Goal: Task Accomplishment & Management: Understand process/instructions

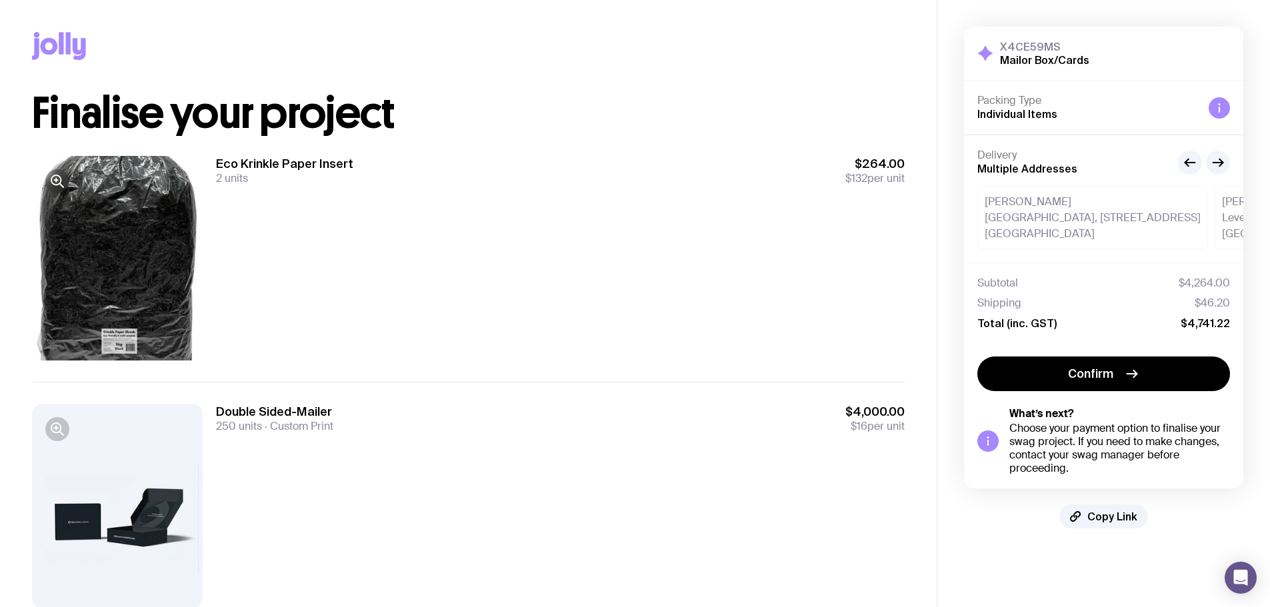
drag, startPoint x: 398, startPoint y: 282, endPoint x: 18, endPoint y: 109, distance: 417.3
click at [13, 109] on div "Copy Link Finalise your project Eco Krinkle Paper Insert 2 units $264.00 $132 p…" at bounding box center [468, 315] width 937 height 630
click at [455, 207] on div "Eco Krinkle Paper Insert 2 units $264.00 $132 per unit" at bounding box center [560, 258] width 689 height 205
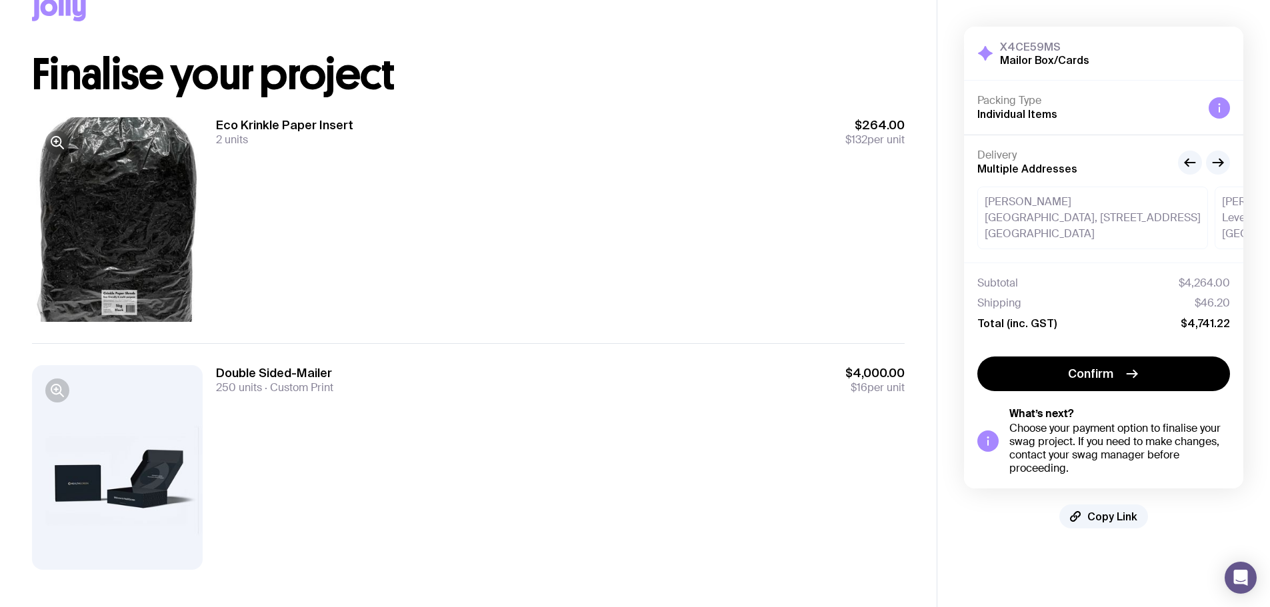
scroll to position [49, 0]
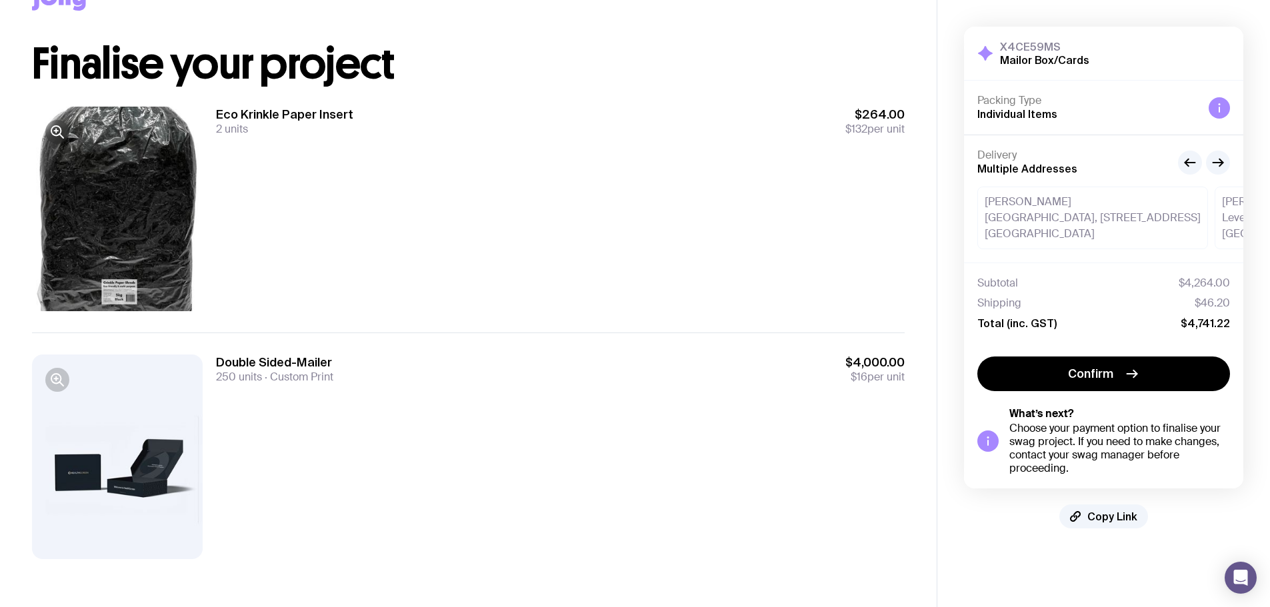
drag, startPoint x: 506, startPoint y: 418, endPoint x: 326, endPoint y: 80, distance: 382.9
click at [315, 79] on div "Finalise your project Eco Krinkle Paper Insert 2 units $264.00 $132 per unit Do…" at bounding box center [468, 312] width 873 height 538
click at [451, 204] on div "Eco Krinkle Paper Insert 2 units $264.00 $132 per unit" at bounding box center [560, 209] width 689 height 205
drag, startPoint x: 710, startPoint y: 639, endPoint x: 719, endPoint y: 639, distance: 9.3
click at [719, 558] on html "Copy Link Finalise your project Eco Krinkle Paper Insert 2 units $264.00 $132 p…" at bounding box center [635, 254] width 1270 height 607
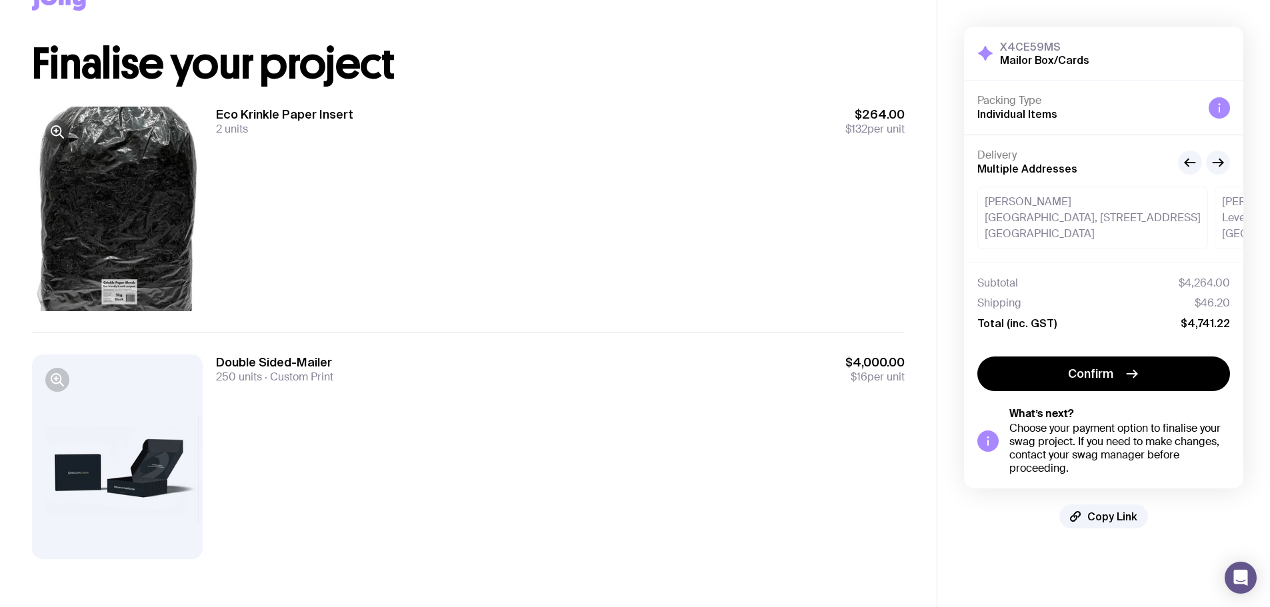
click at [587, 465] on div "Double Sided-Mailer 250 units Custom Print $4,000.00 $16 per unit" at bounding box center [560, 457] width 689 height 205
drag, startPoint x: 575, startPoint y: 444, endPoint x: 332, endPoint y: 260, distance: 304.5
click at [329, 267] on div "Eco Krinkle Paper Insert 2 units $264.00 $132 per unit Double Sided-Mailer 250 …" at bounding box center [468, 332] width 873 height 495
click at [362, 239] on div "Eco Krinkle Paper Insert 2 units $264.00 $132 per unit" at bounding box center [560, 209] width 689 height 205
drag, startPoint x: 297, startPoint y: 215, endPoint x: 99, endPoint y: 66, distance: 248.0
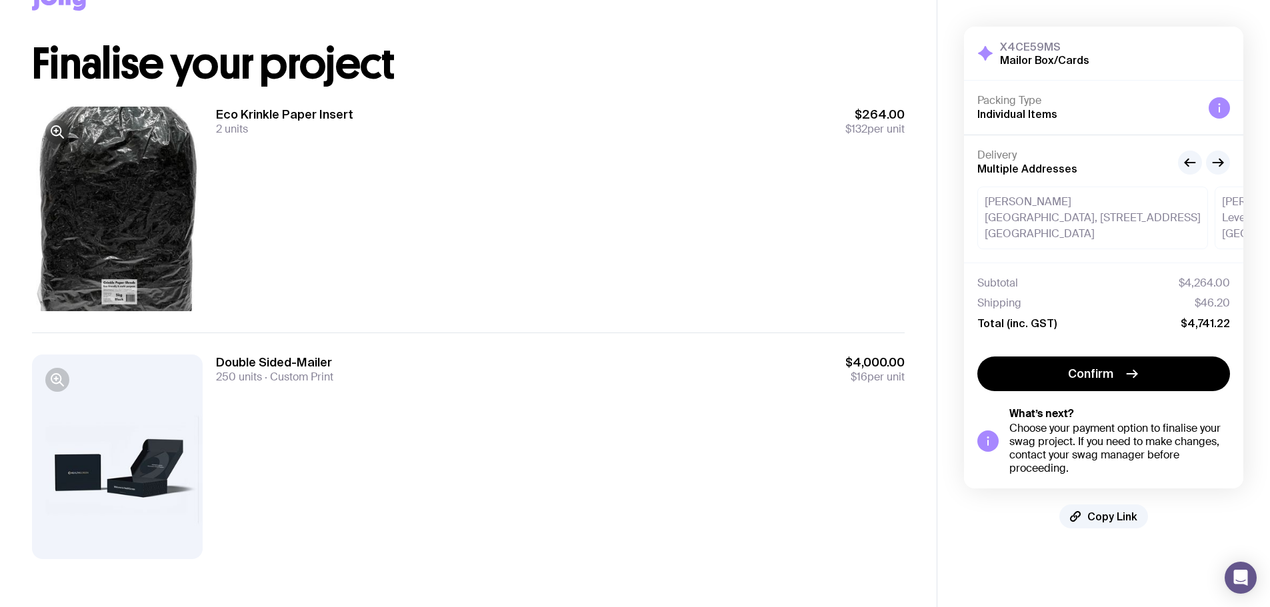
click at [99, 66] on div "Finalise your project Eco Krinkle Paper Insert 2 units $264.00 $132 per unit Do…" at bounding box center [468, 312] width 873 height 538
click at [337, 95] on div "Eco Krinkle Paper Insert 2 units $264.00 $132 per unit" at bounding box center [468, 208] width 873 height 247
